Goal: Task Accomplishment & Management: Complete application form

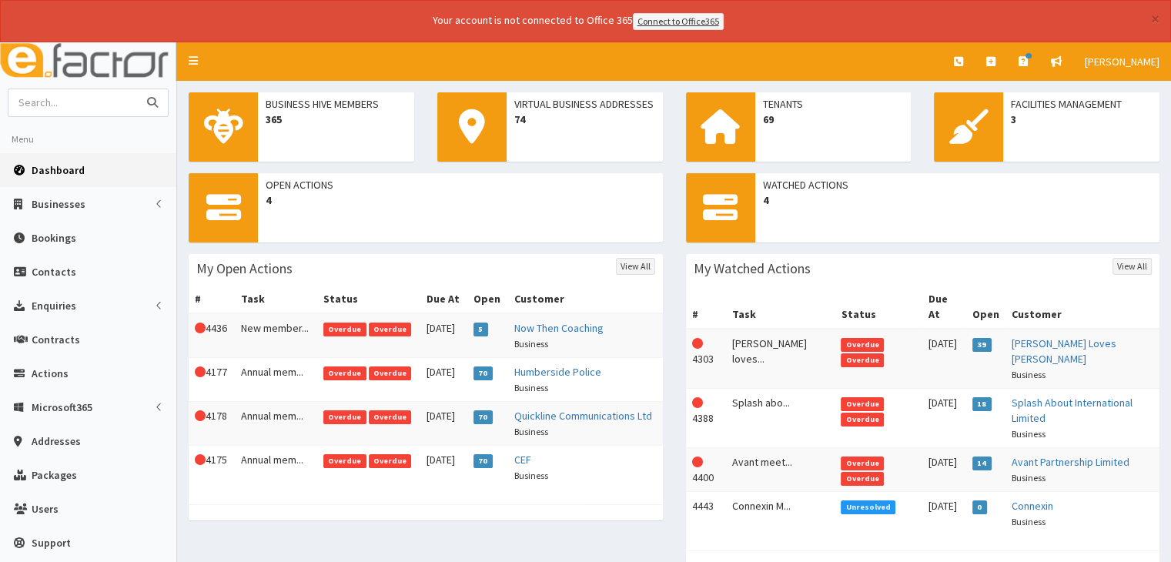
click at [36, 94] on input "text" at bounding box center [72, 102] width 129 height 27
type input "kenwick"
click at [137, 89] on button "submit" at bounding box center [152, 102] width 31 height 27
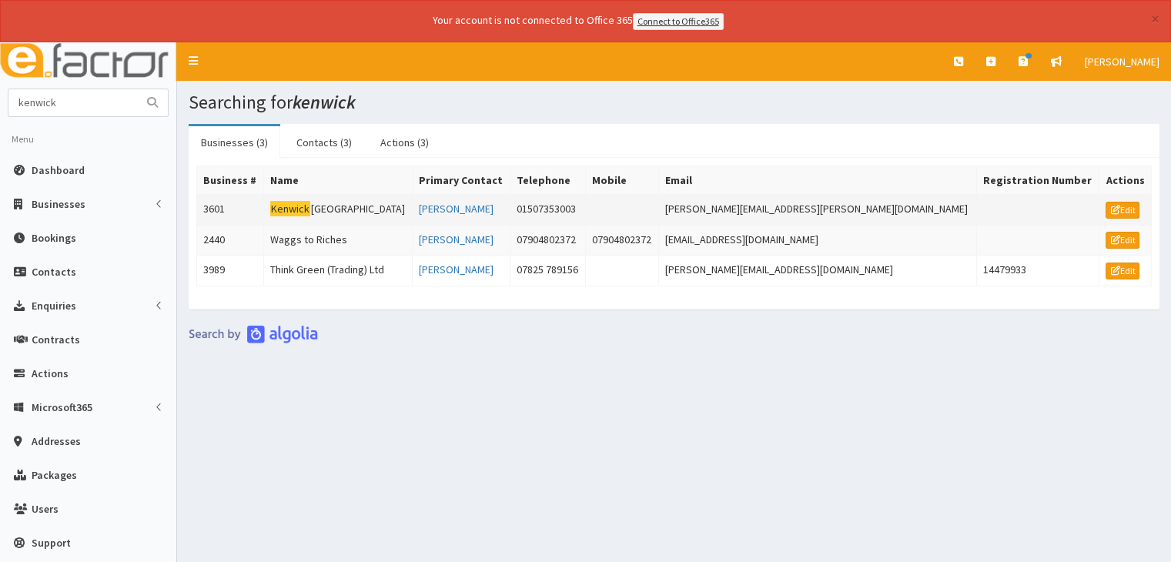
click at [348, 206] on td "Kenwick Park Hotel" at bounding box center [337, 209] width 149 height 31
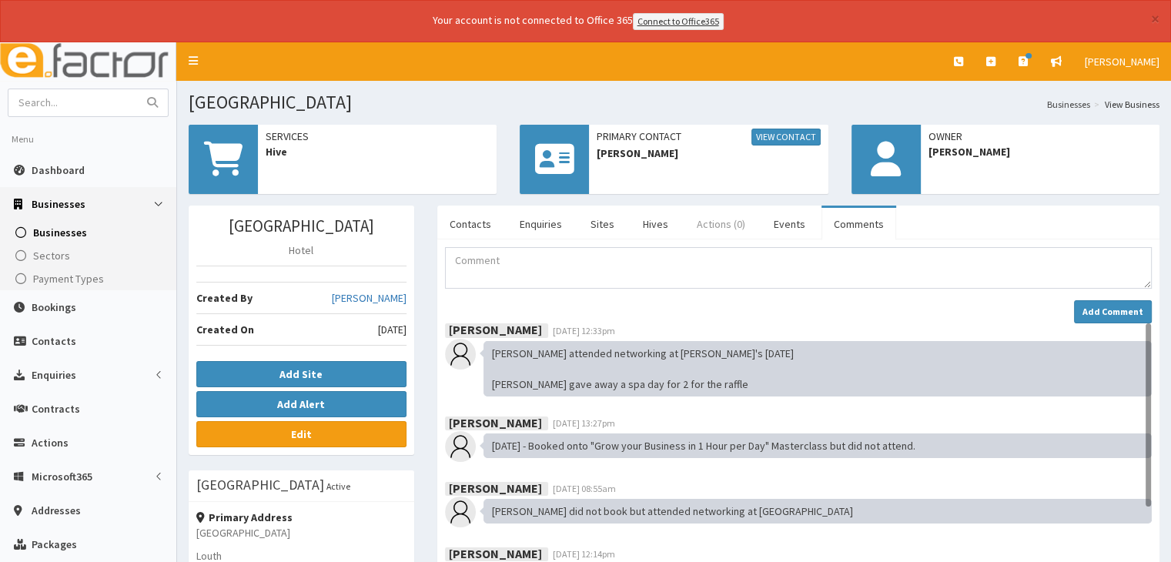
click at [705, 221] on link "Actions (0)" at bounding box center [720, 224] width 73 height 32
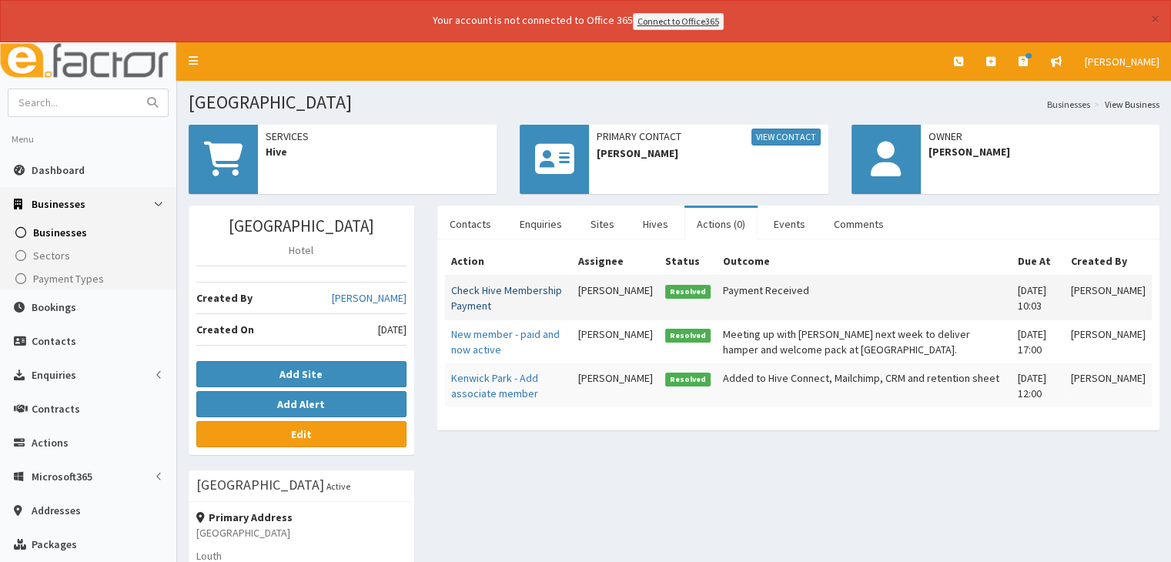
click at [513, 287] on link "Check Hive Membership Payment" at bounding box center [506, 297] width 111 height 29
click at [851, 226] on link "Comments" at bounding box center [858, 224] width 75 height 32
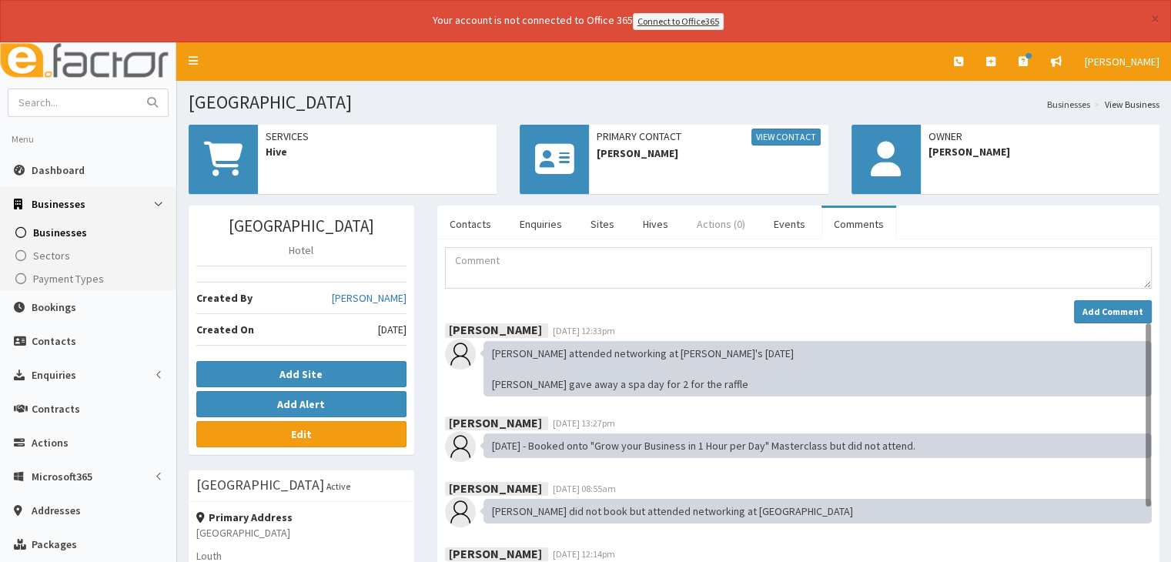
click at [726, 222] on link "Actions (0)" at bounding box center [720, 224] width 73 height 32
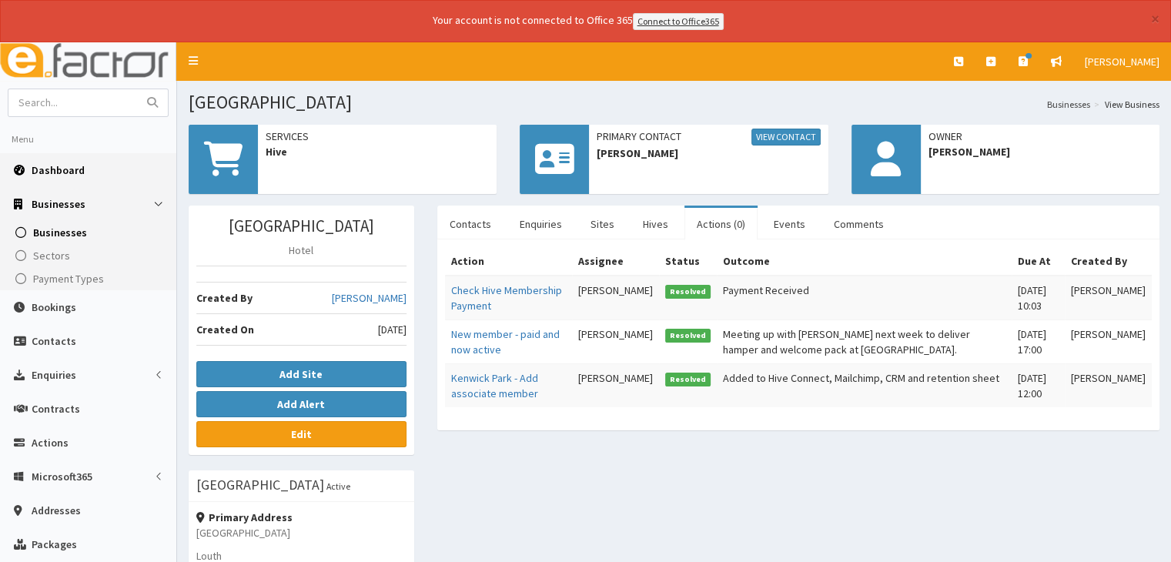
click at [71, 169] on span "Dashboard" at bounding box center [58, 170] width 53 height 14
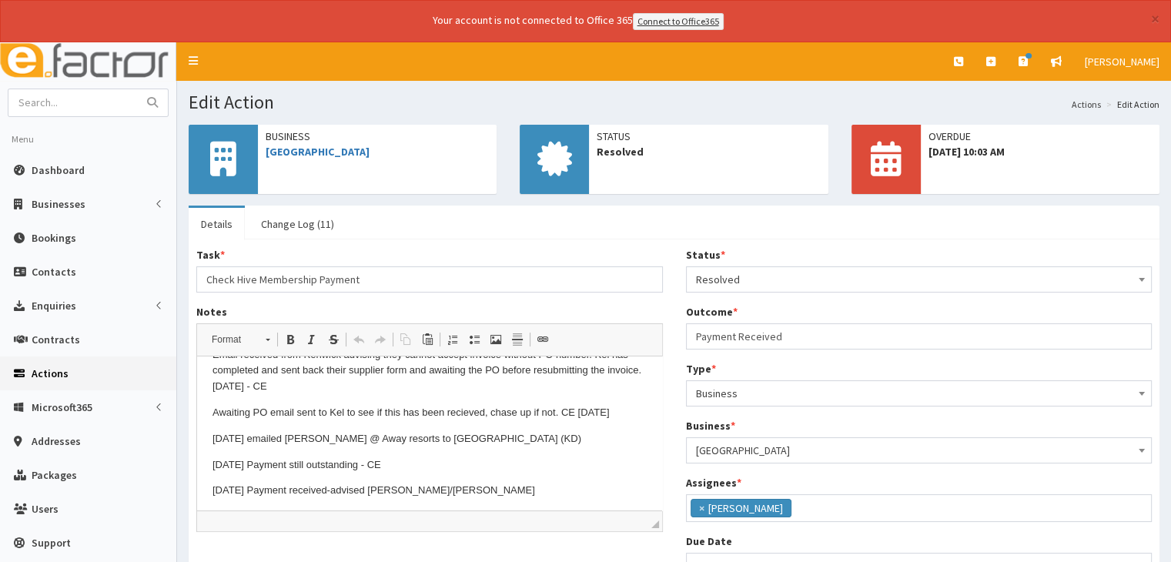
scroll to position [81, 0]
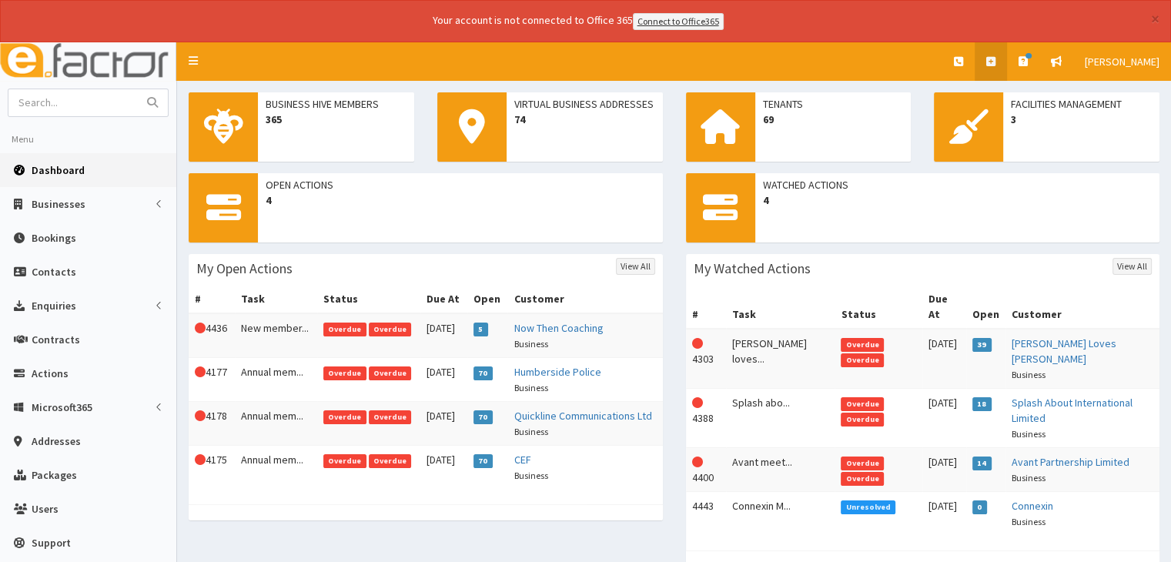
click at [995, 51] on link at bounding box center [990, 61] width 32 height 38
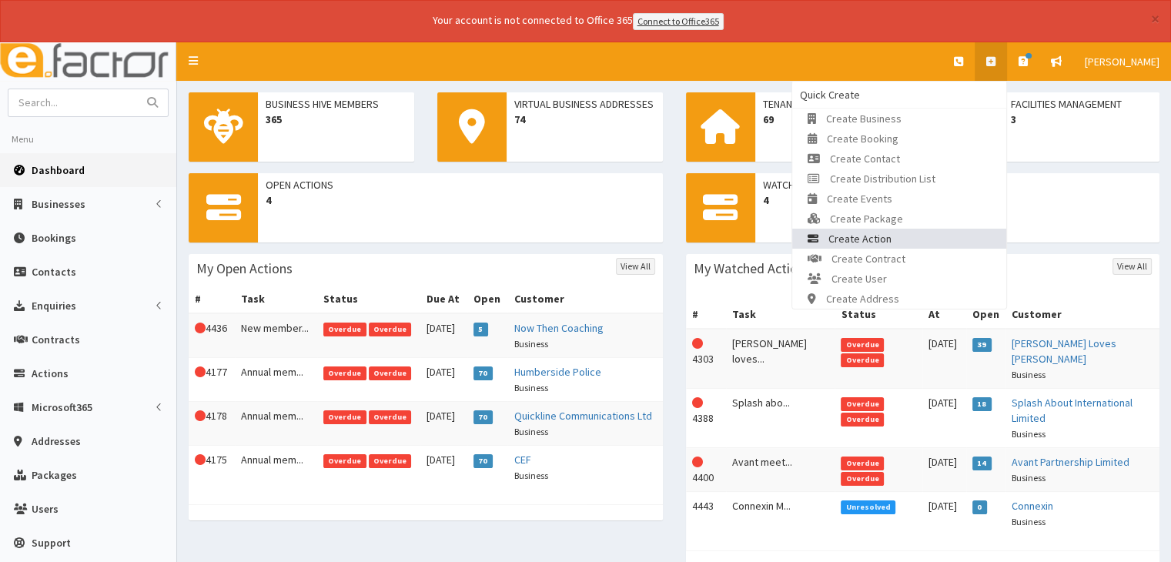
click at [888, 243] on span "Create Action" at bounding box center [859, 239] width 63 height 14
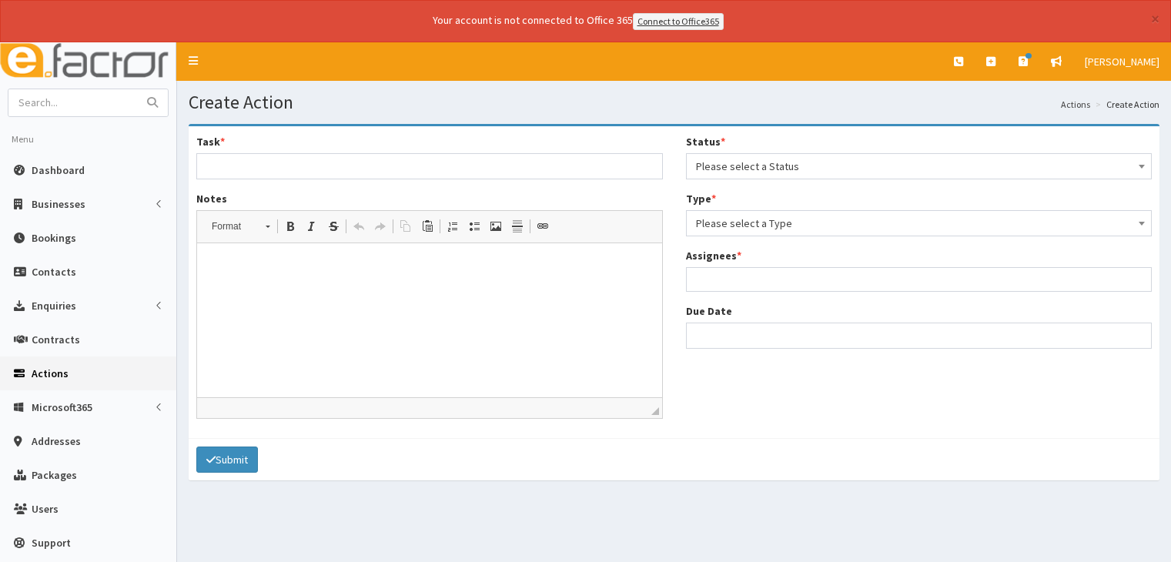
select select
click at [223, 168] on input "Task *" at bounding box center [429, 166] width 466 height 26
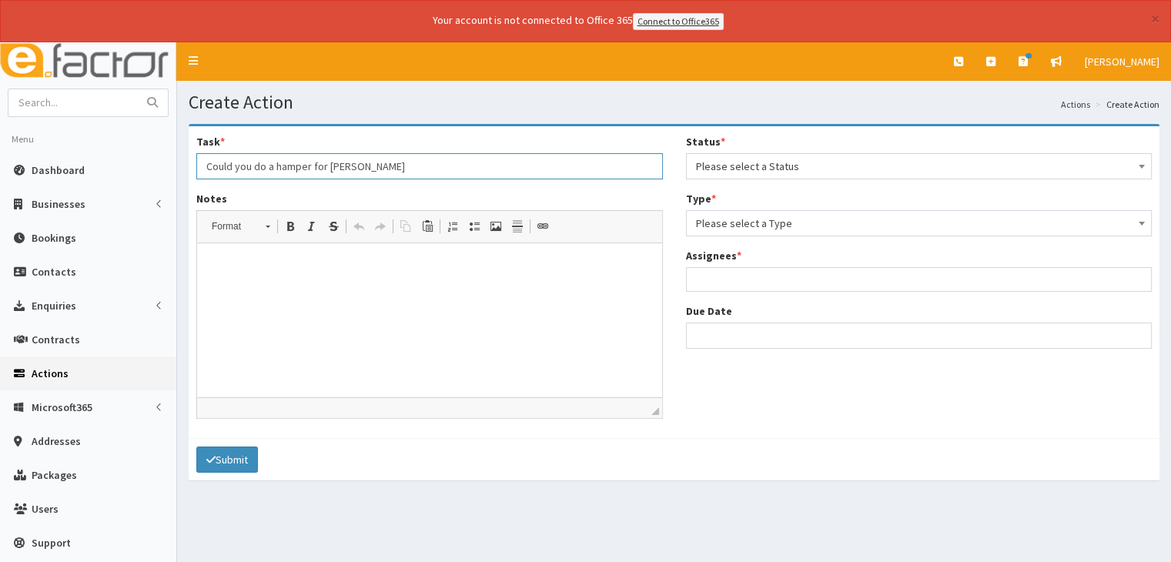
type input "Could you do a hamper for Sam Cresswell"
click at [223, 263] on p at bounding box center [429, 267] width 434 height 16
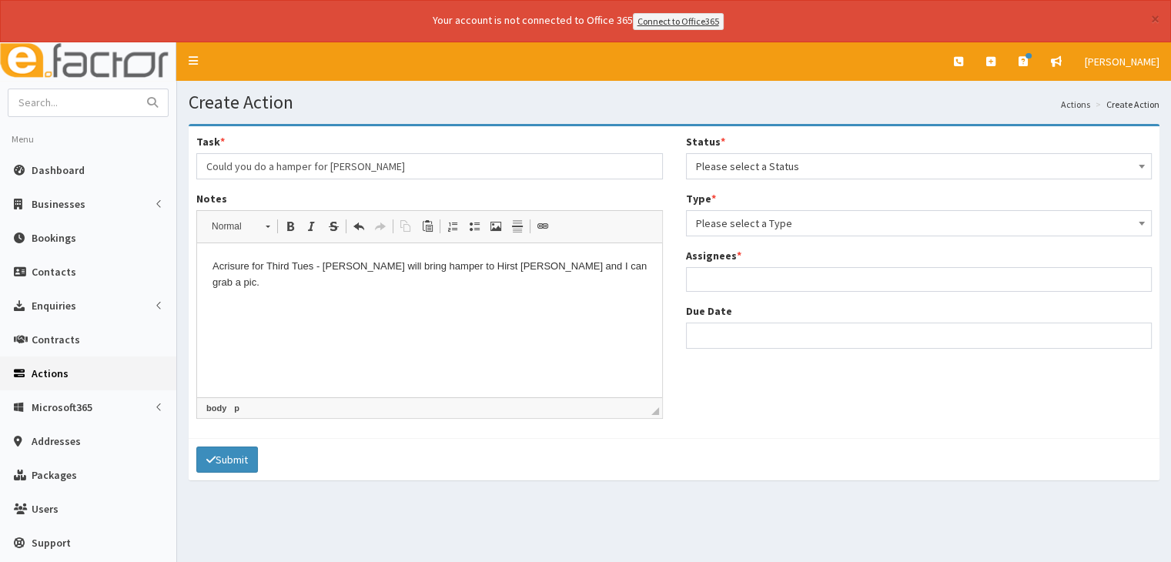
click at [770, 165] on span "Please select a Status" at bounding box center [919, 166] width 446 height 22
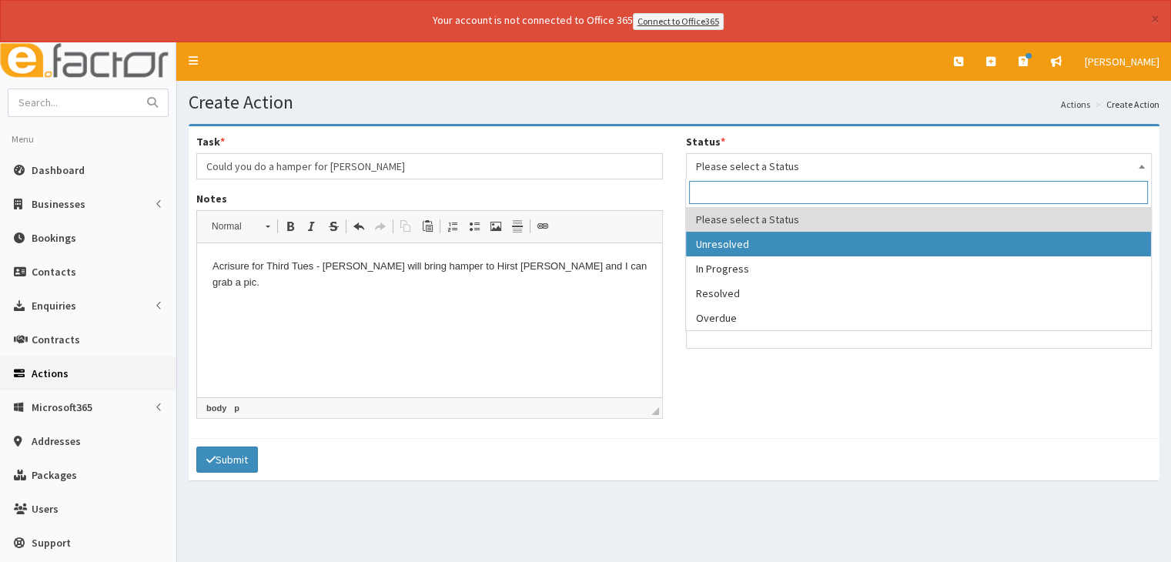
select select "1"
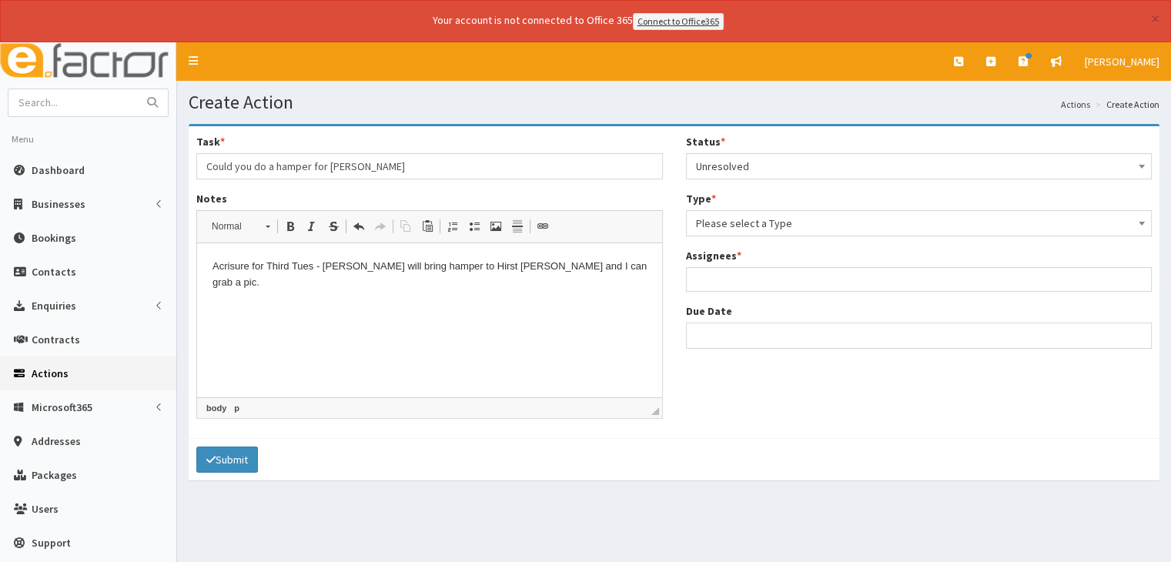
click at [724, 207] on div "Type * Please select a Type Business Contact Please select a Type" at bounding box center [919, 213] width 466 height 45
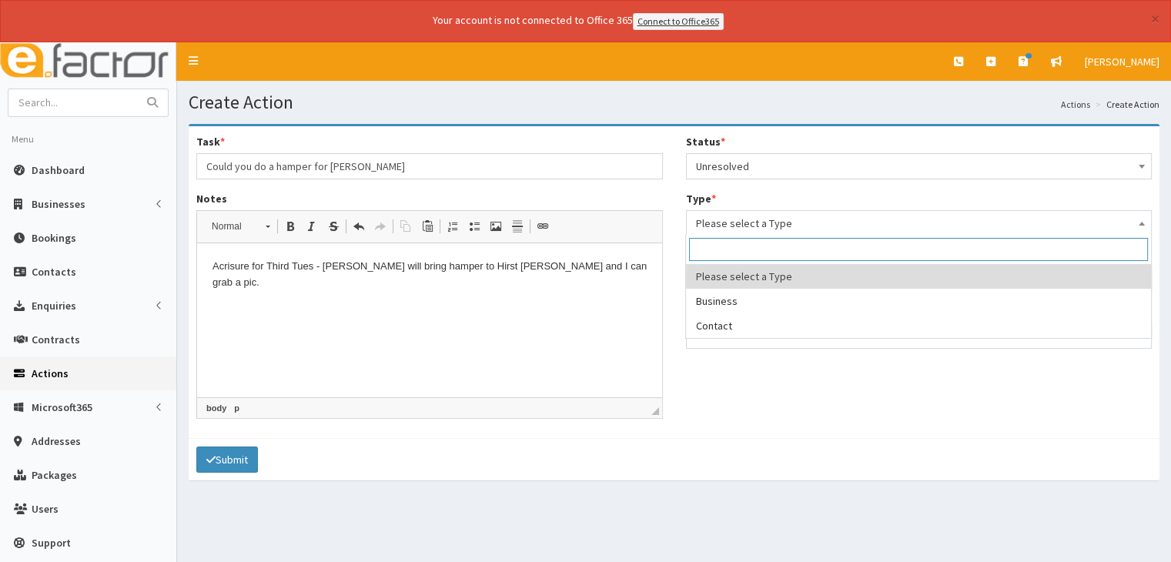
click at [724, 219] on span "Please select a Type" at bounding box center [919, 223] width 446 height 22
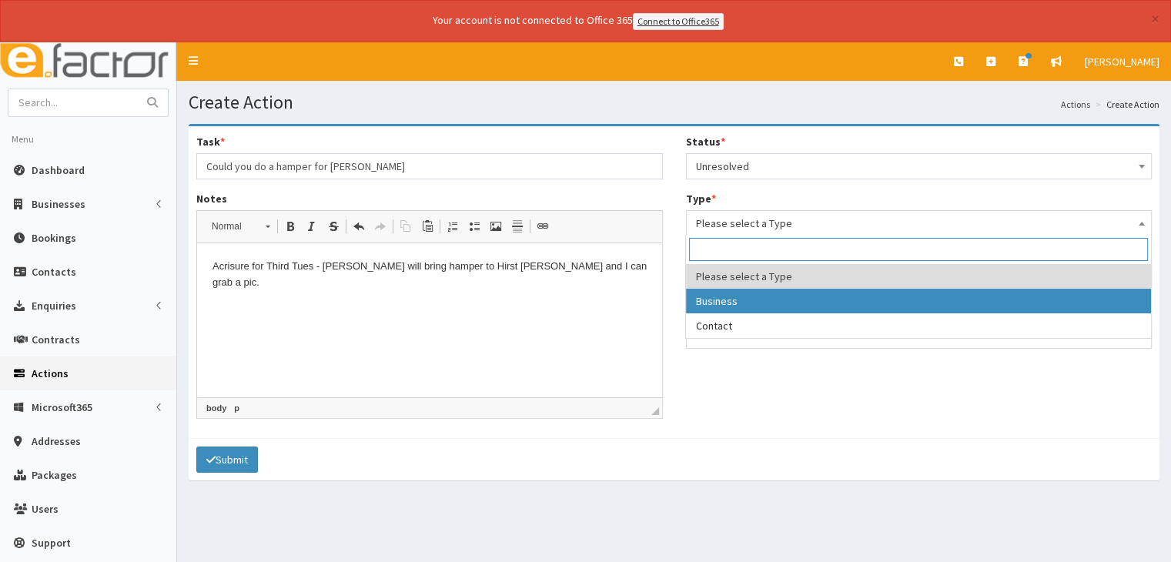
select select "business"
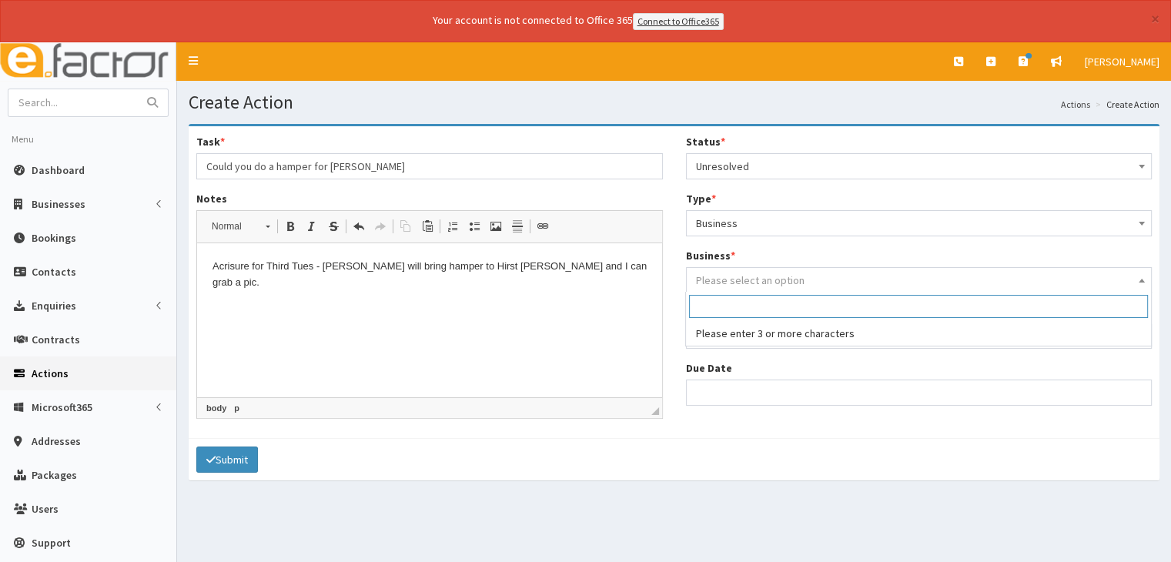
click at [706, 269] on span "Please select an option" at bounding box center [919, 280] width 446 height 22
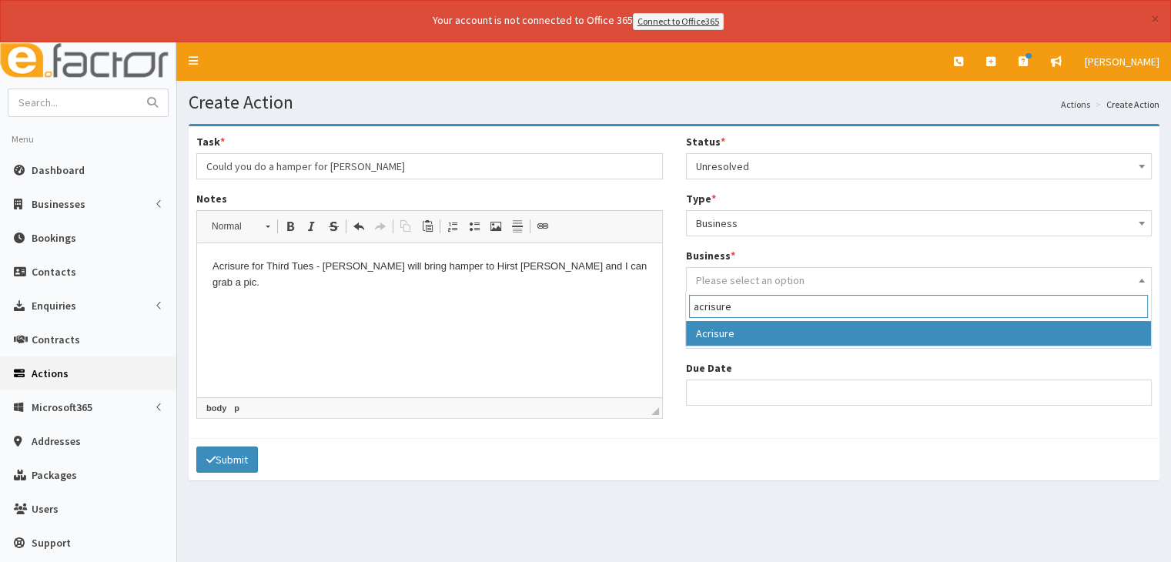
type input "acrisure"
select select "4107"
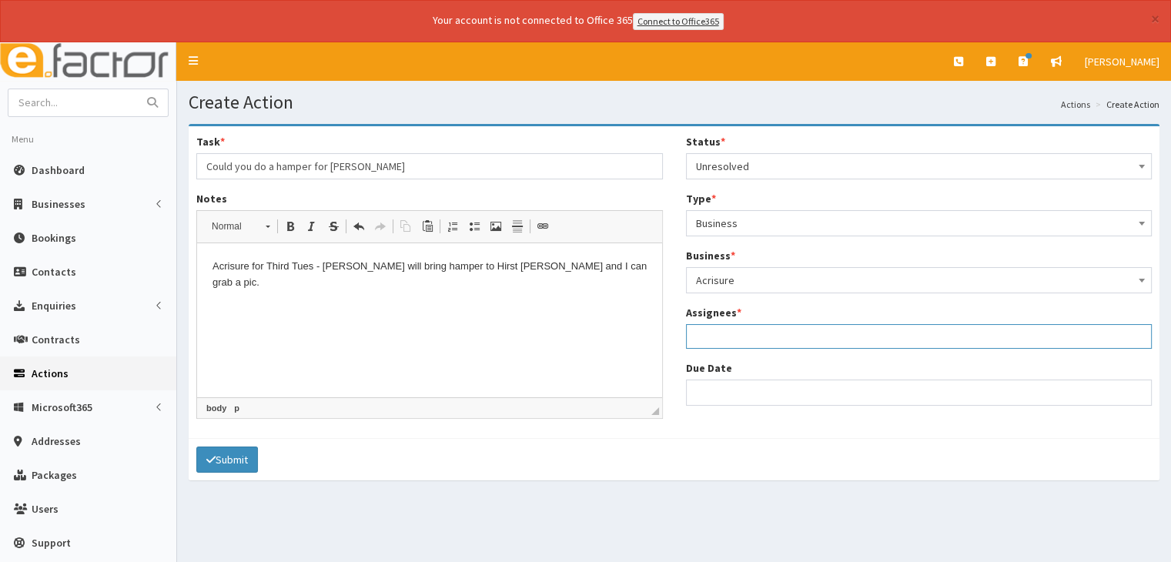
click at [702, 335] on ul at bounding box center [919, 334] width 465 height 19
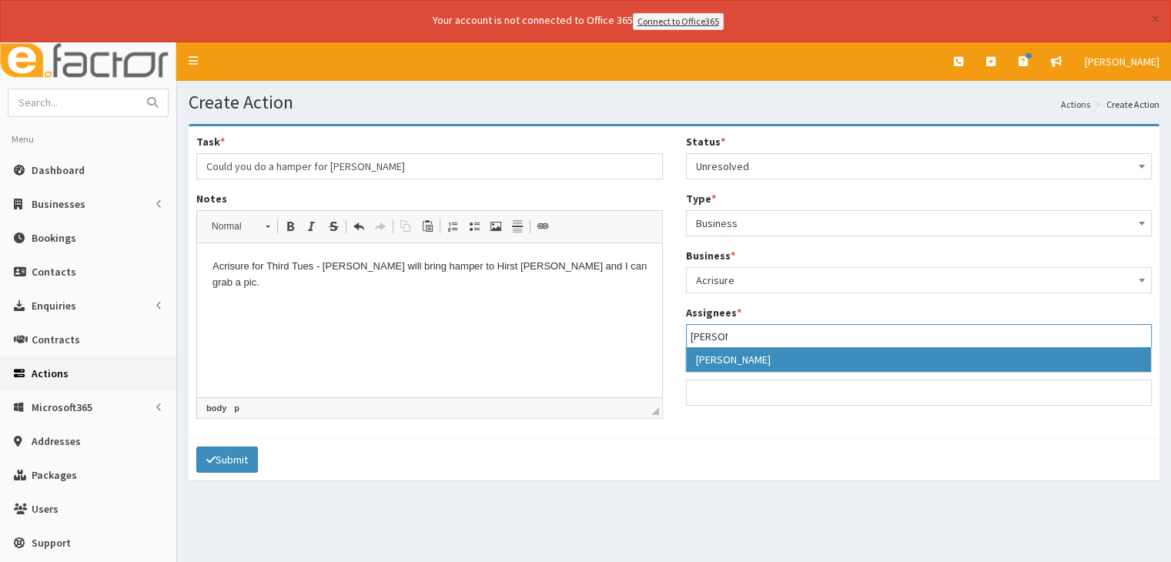
type input "jess"
select select "38"
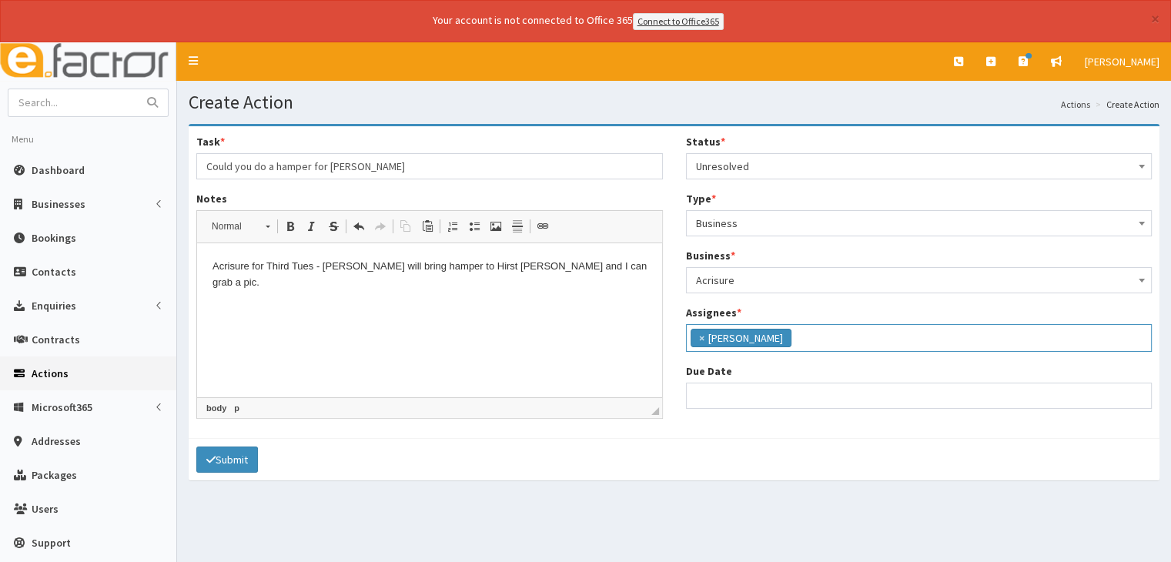
click at [807, 335] on input "search" at bounding box center [815, 336] width 41 height 15
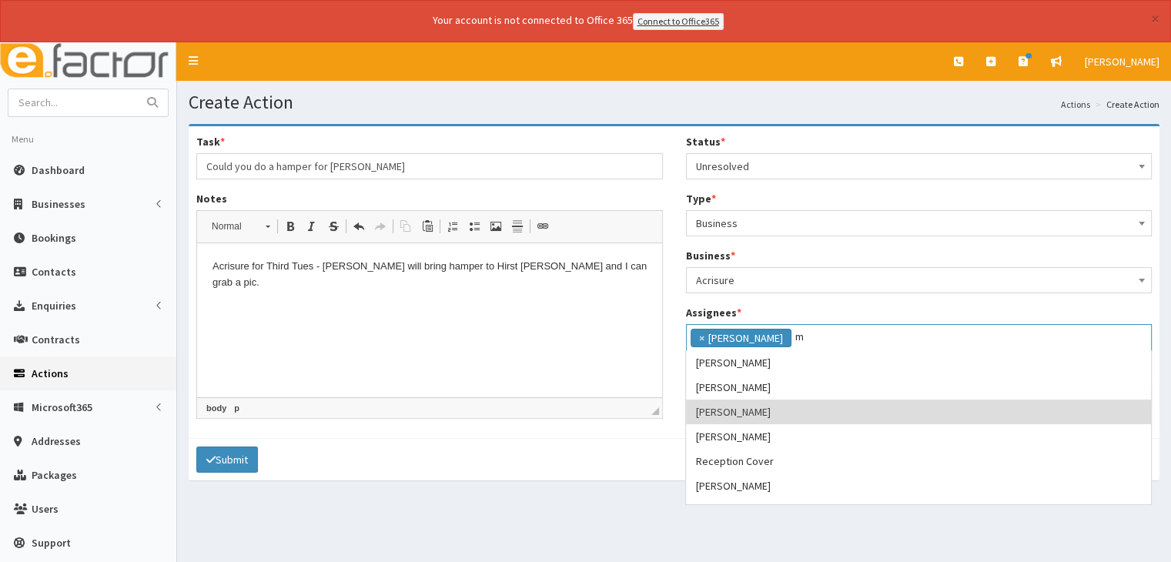
scroll to position [0, 0]
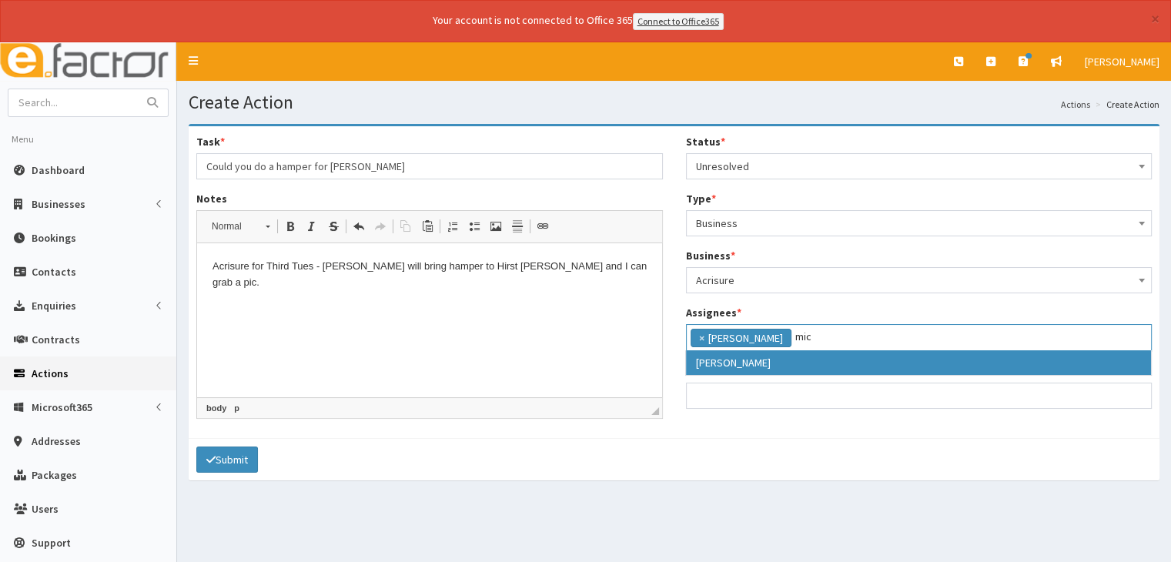
type input "mic"
select select "22"
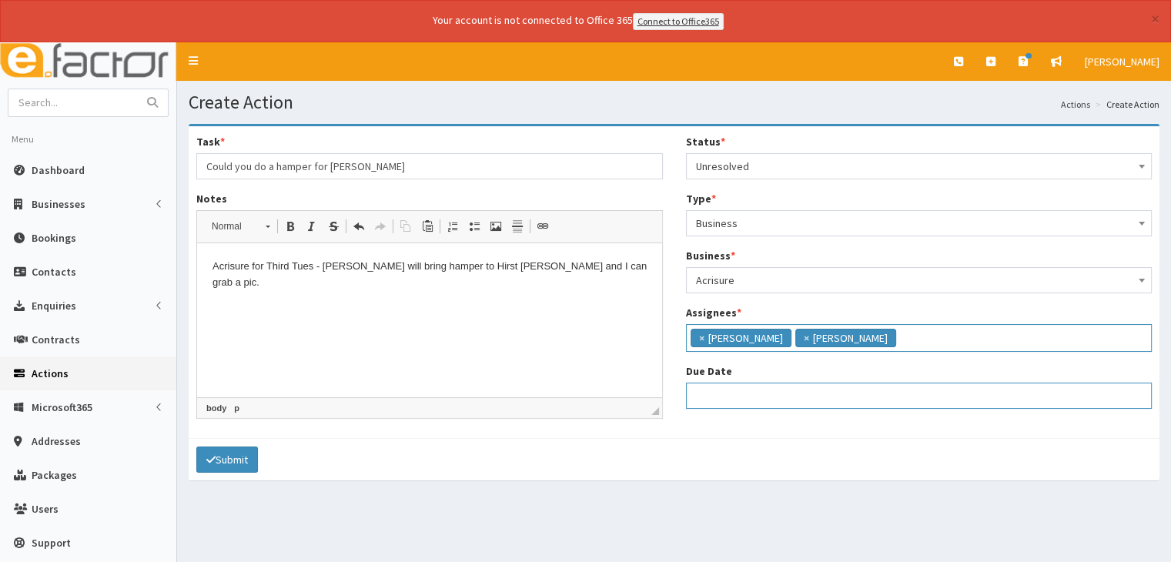
click at [724, 400] on input "Due Date" at bounding box center [919, 396] width 466 height 26
select select "12"
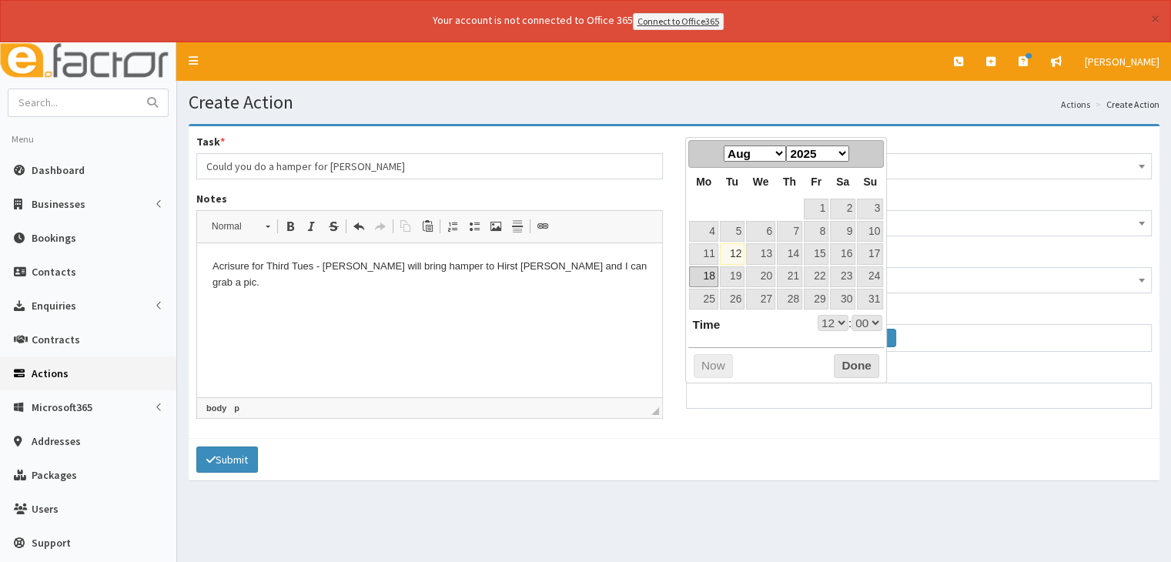
click at [705, 275] on link "18" at bounding box center [703, 276] width 28 height 21
type input "18-08-2025 12:00"
select select "12"
click at [851, 364] on button "Done" at bounding box center [856, 366] width 45 height 25
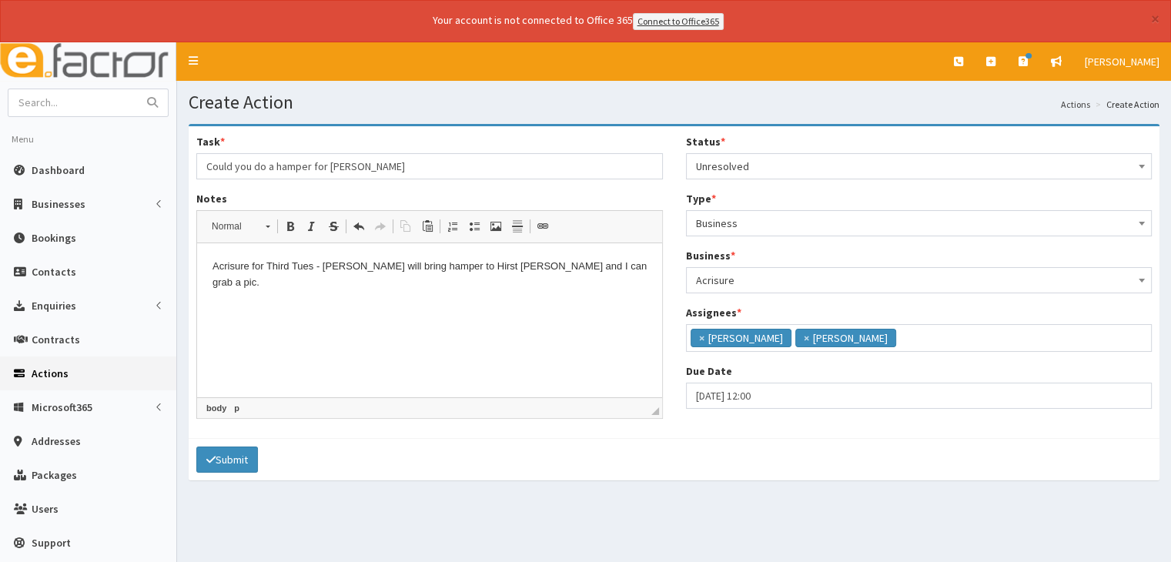
click at [608, 277] on html "Acrisure for Third Tues - Laura will bring hamper to Hirst Priory and I can gra…" at bounding box center [429, 274] width 465 height 63
click at [216, 453] on button "Submit" at bounding box center [227, 459] width 62 height 26
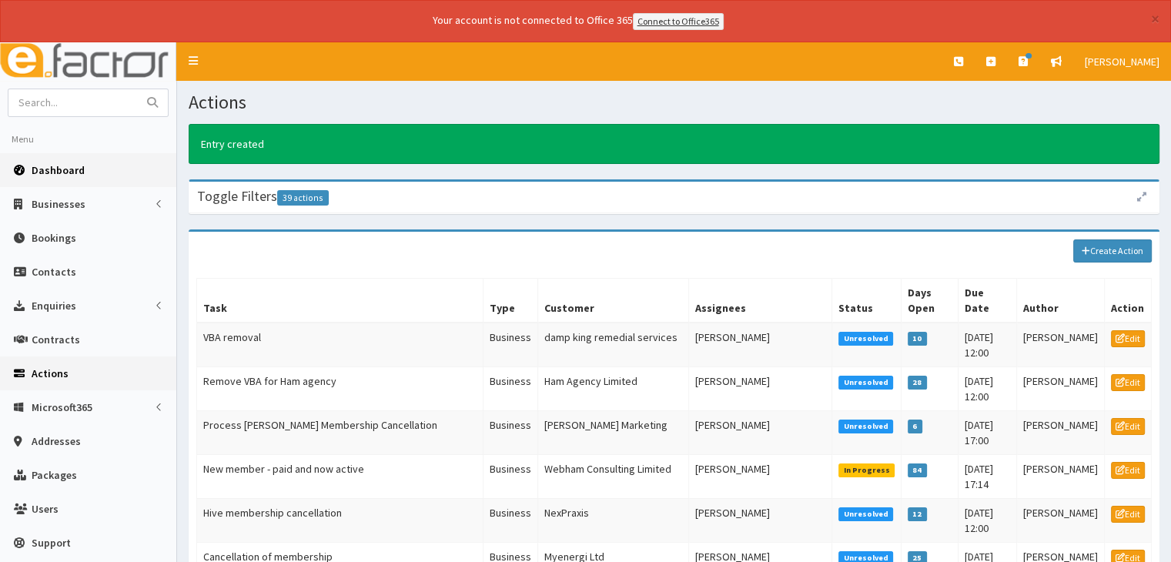
click at [40, 165] on span "Dashboard" at bounding box center [58, 170] width 53 height 14
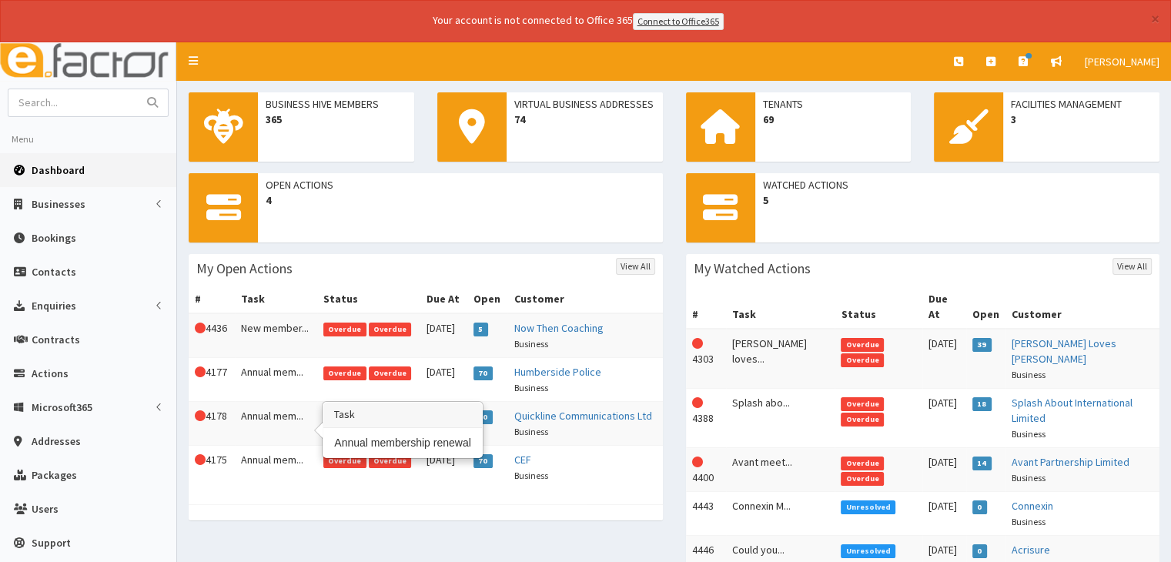
click at [281, 420] on td "Annual mem..." at bounding box center [276, 423] width 82 height 44
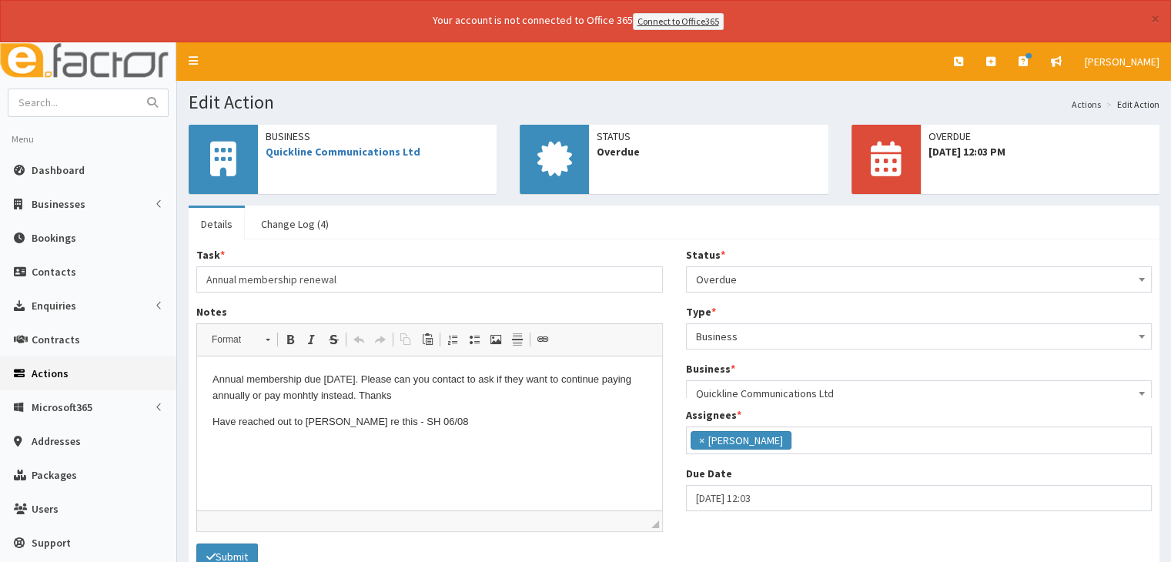
scroll to position [167, 0]
click at [447, 421] on p "Have reached out to [PERSON_NAME] re this - SH 06/08" at bounding box center [429, 422] width 434 height 16
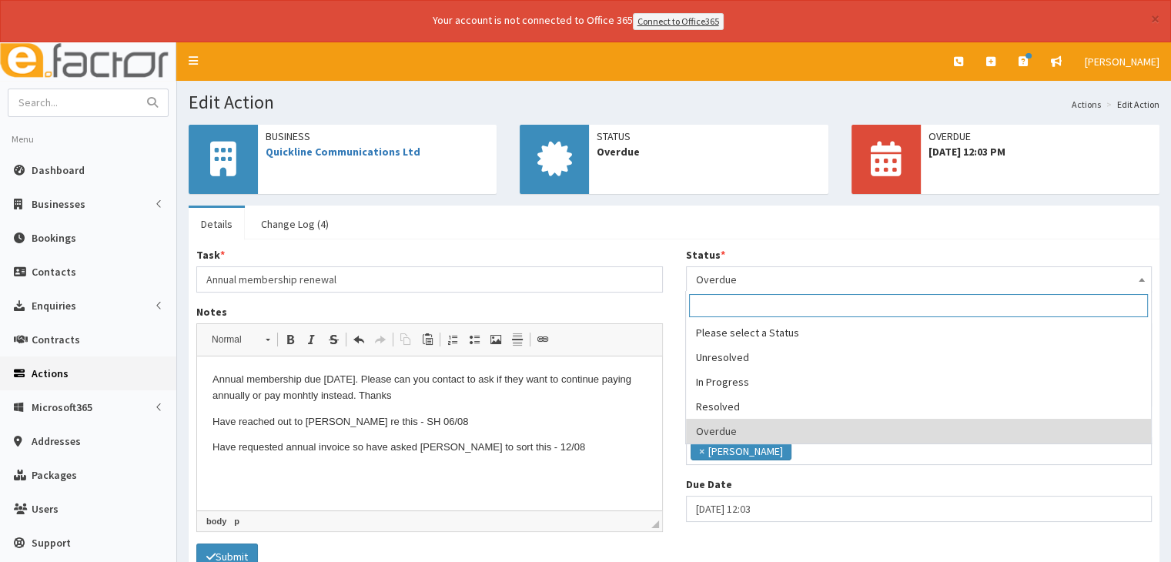
click at [768, 272] on span "Overdue" at bounding box center [919, 280] width 446 height 22
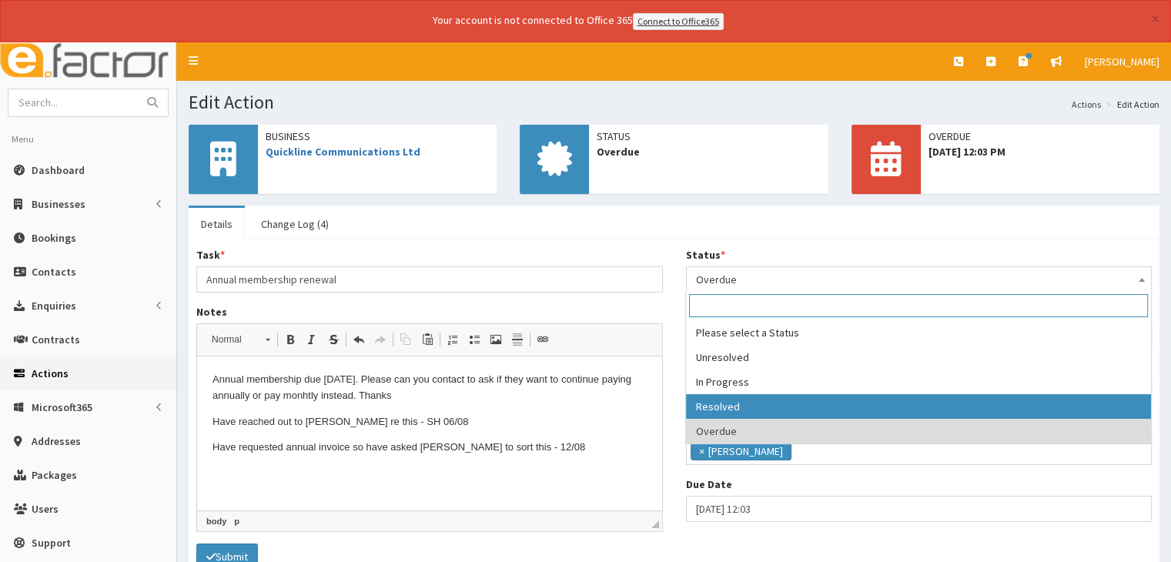
select select "3"
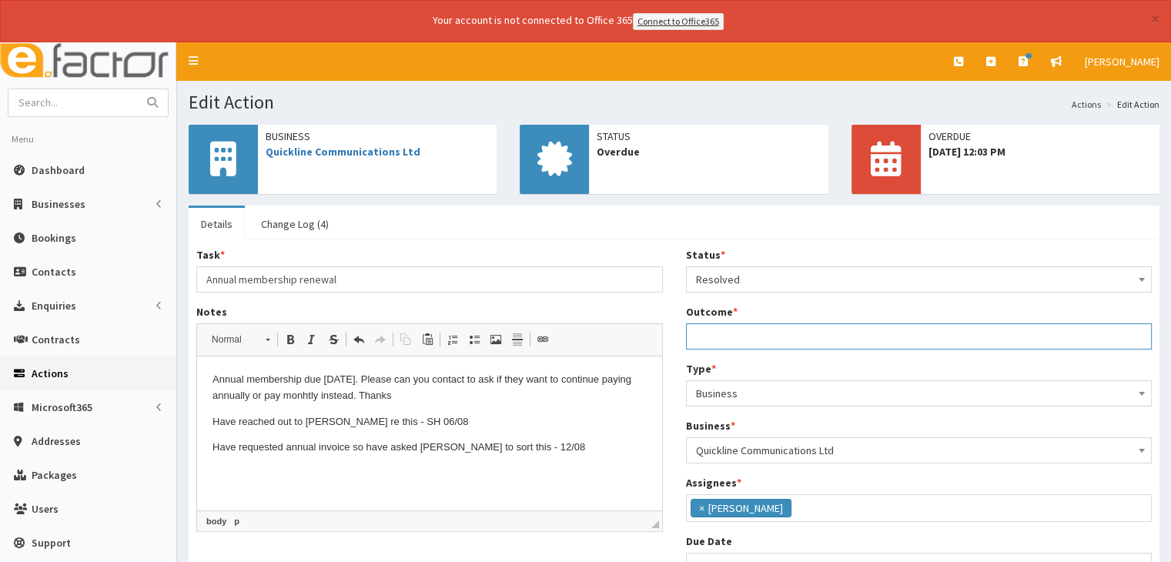
click at [717, 337] on input "Outcome *" at bounding box center [919, 336] width 466 height 26
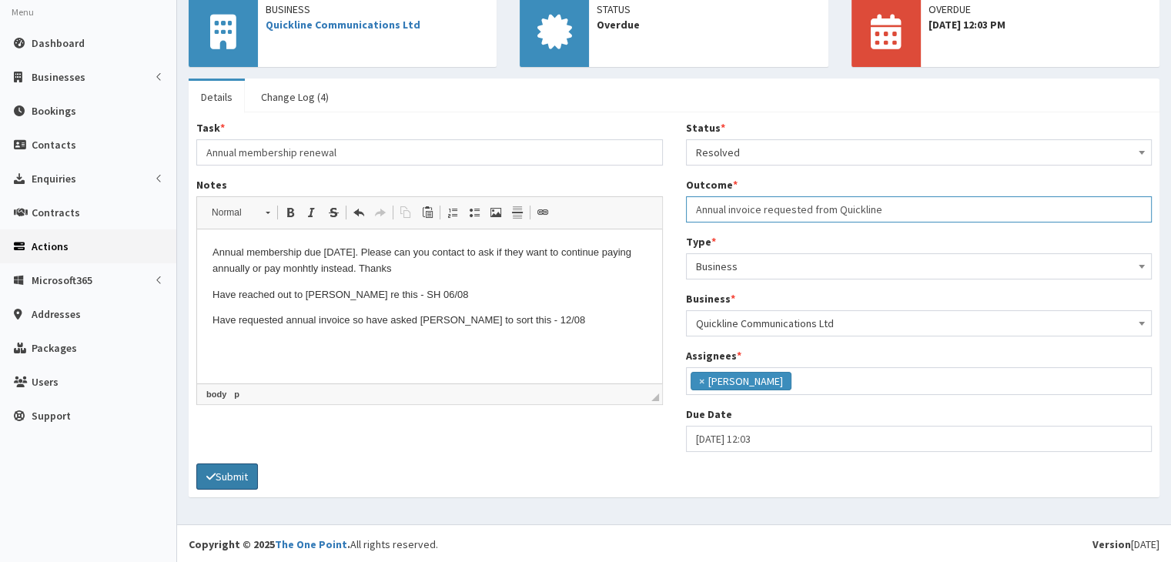
type input "Annual invoice requested from Quickline"
click at [230, 464] on button "Submit" at bounding box center [227, 476] width 62 height 26
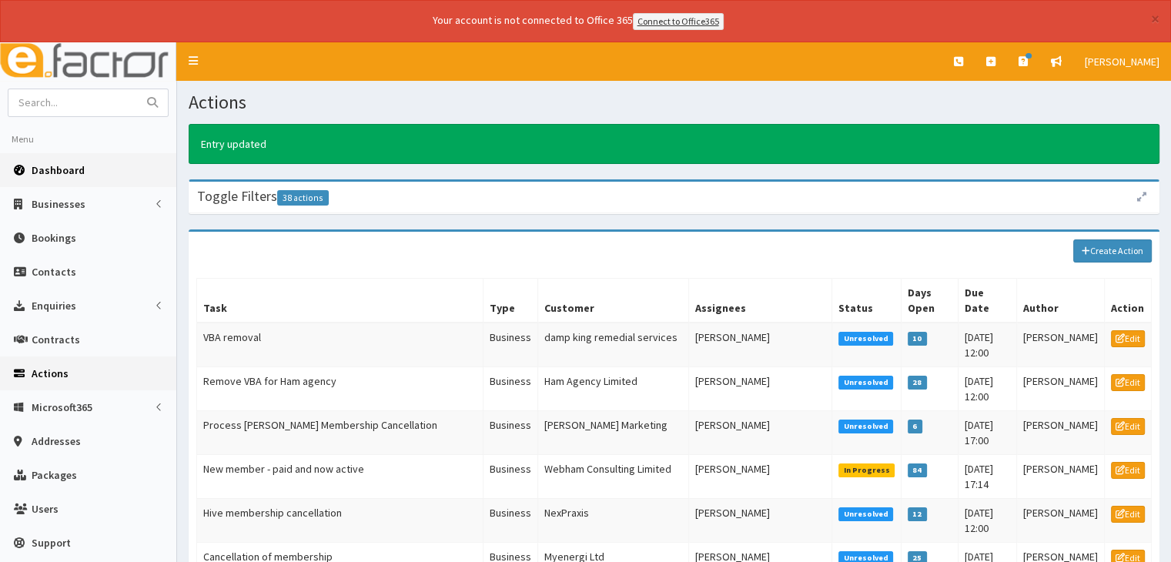
click at [88, 167] on link "Dashboard" at bounding box center [88, 170] width 176 height 34
